Goal: Navigation & Orientation: Find specific page/section

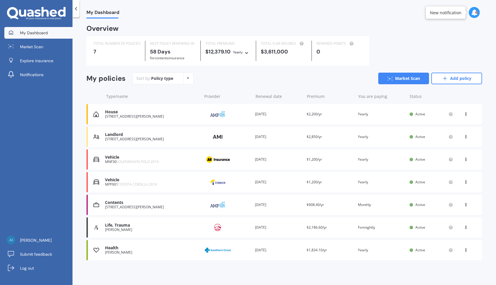
click at [42, 48] on span "Market Scan" at bounding box center [31, 47] width 23 height 6
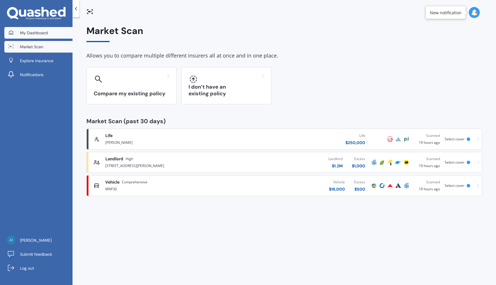
click at [43, 34] on span "My Dashboard" at bounding box center [34, 33] width 28 height 6
